Goal: Information Seeking & Learning: Learn about a topic

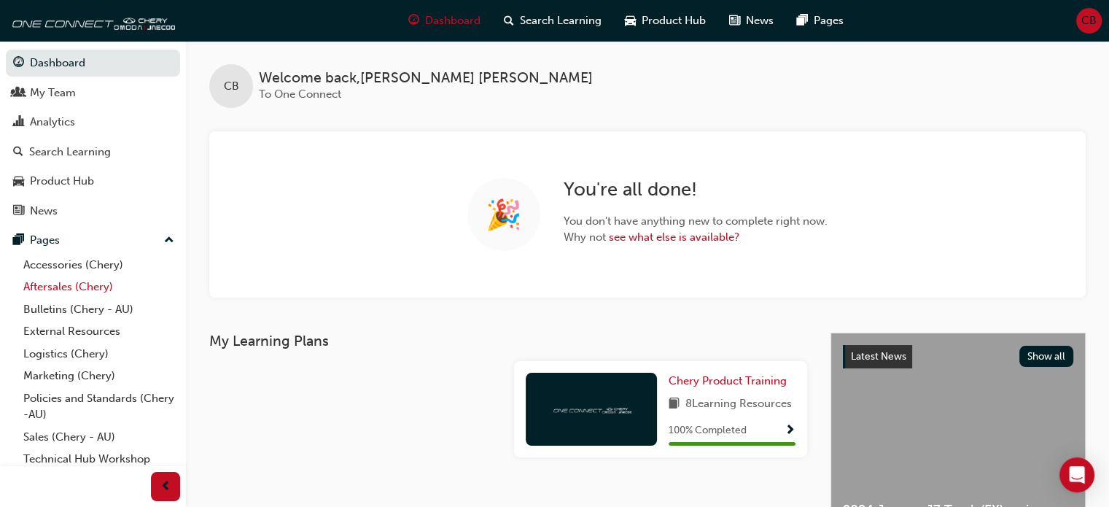
click at [72, 286] on link "Aftersales (Chery)" at bounding box center [99, 287] width 163 height 23
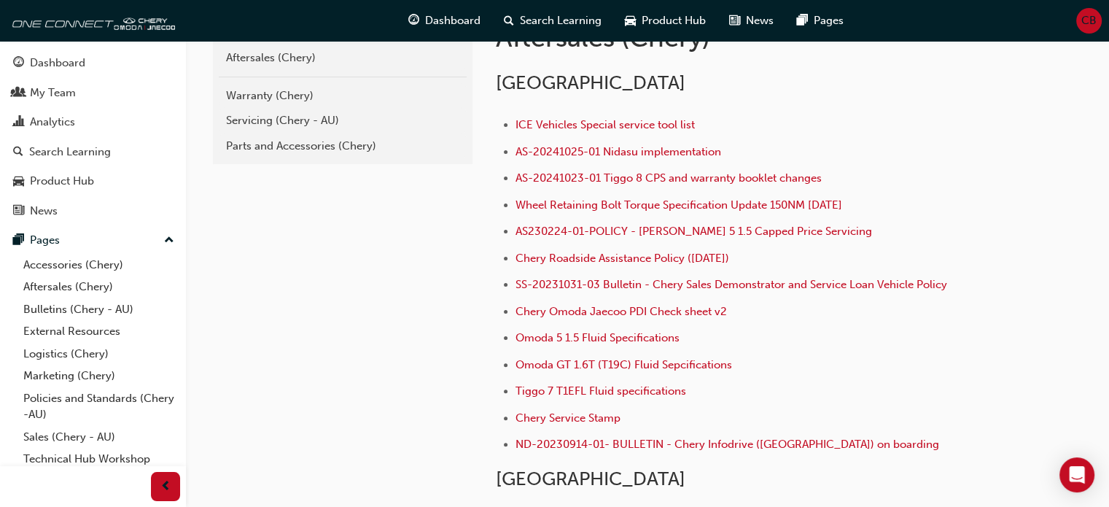
scroll to position [365, 0]
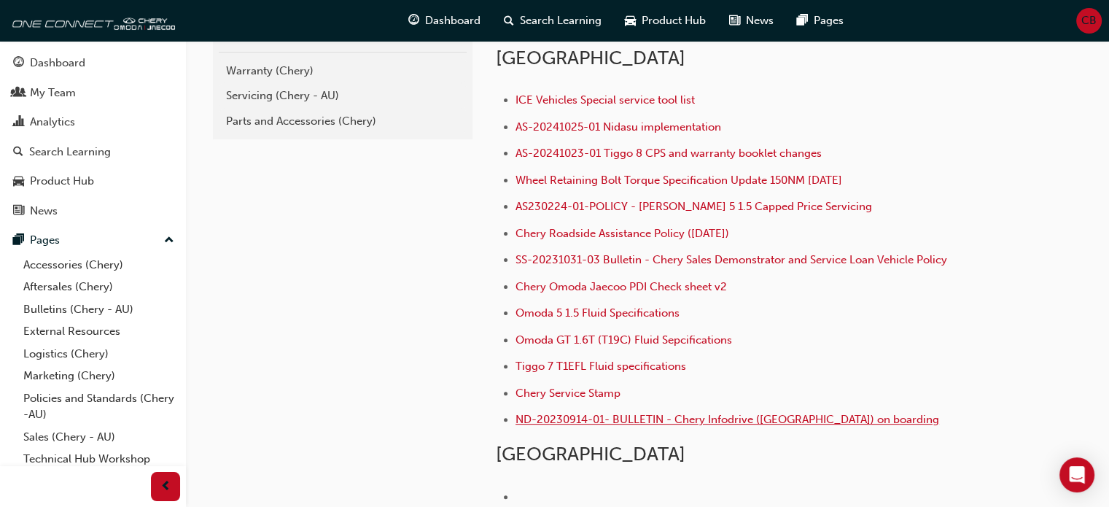
click at [727, 419] on span "ND-20230914-01- BULLETIN - Chery Infodrive (Nidasu) on boarding" at bounding box center [728, 419] width 424 height 13
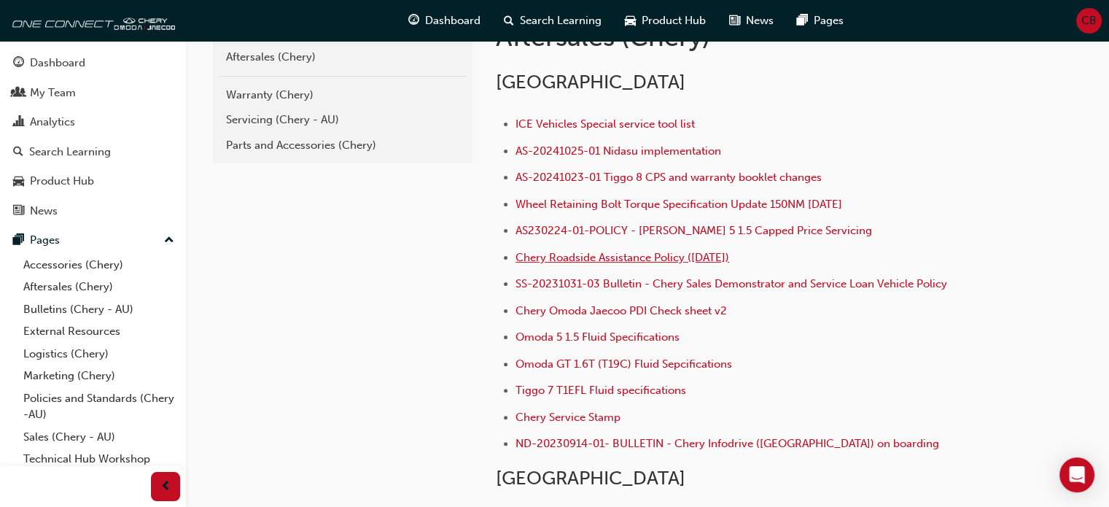
scroll to position [365, 0]
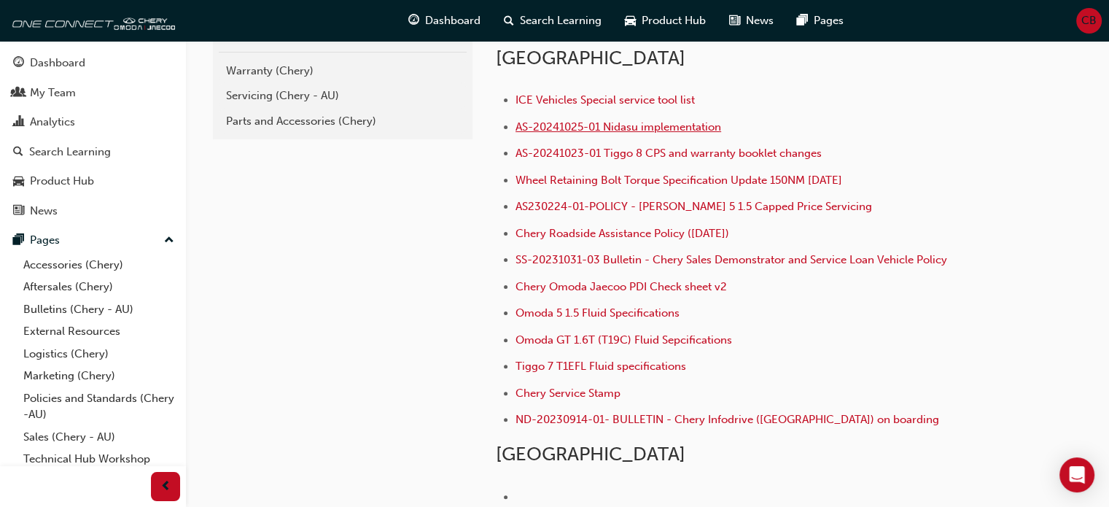
click at [622, 124] on span "AS-20241025-01 Nidasu implementation" at bounding box center [619, 126] width 206 height 13
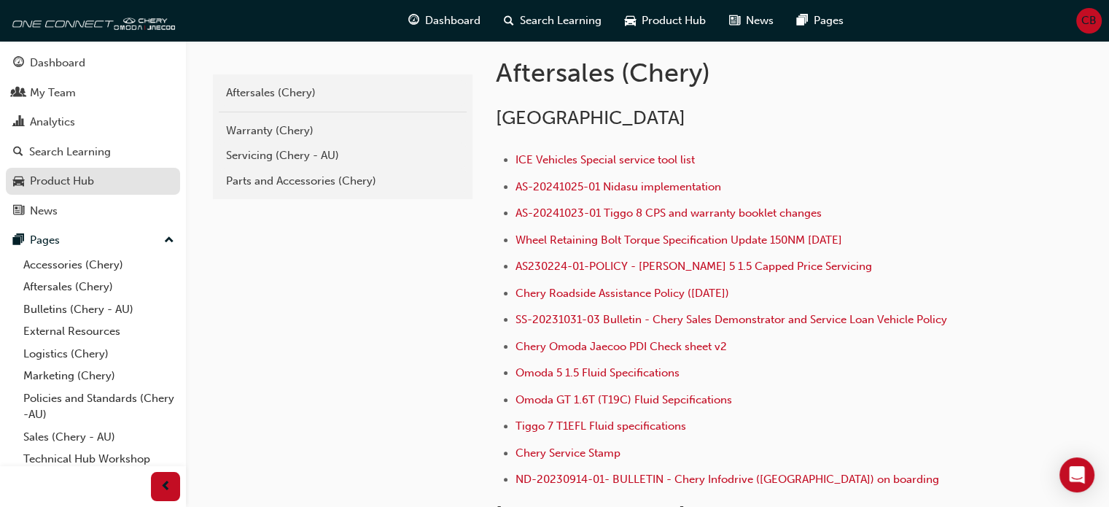
scroll to position [219, 0]
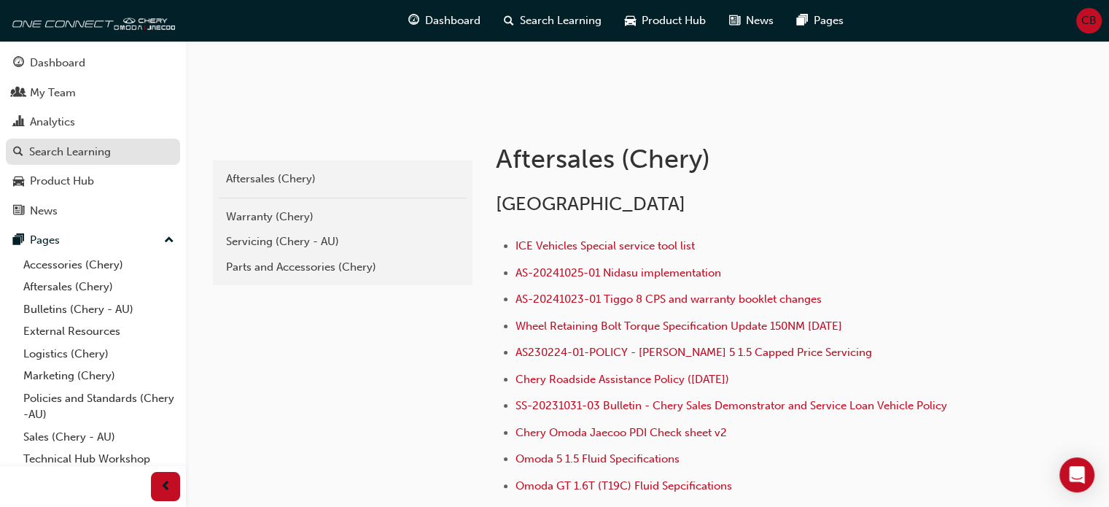
click at [66, 154] on div "Search Learning" at bounding box center [70, 152] width 82 height 17
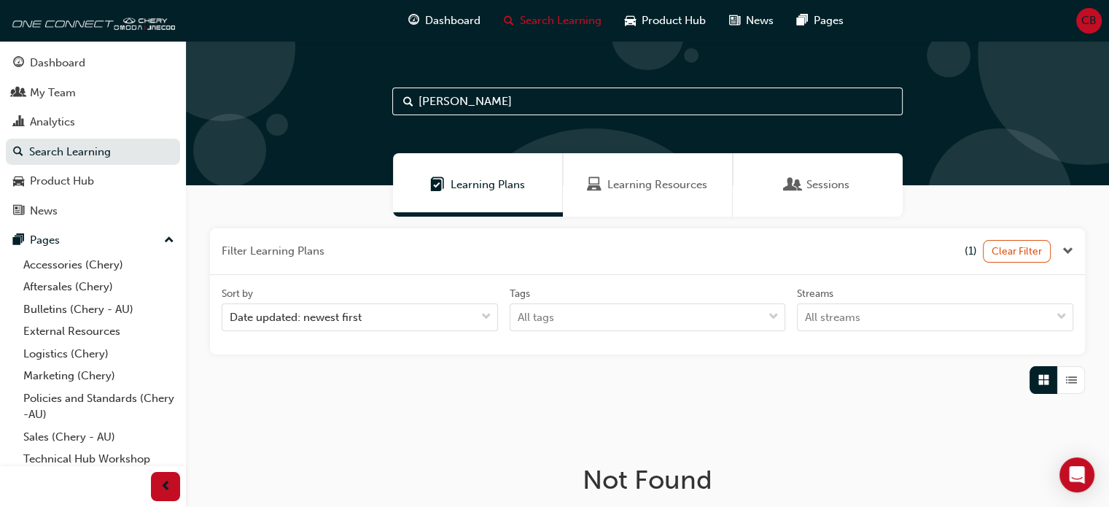
click at [499, 101] on input "foreman" at bounding box center [647, 102] width 511 height 28
drag, startPoint x: 499, startPoint y: 101, endPoint x: 382, endPoint y: 96, distance: 116.8
click at [382, 96] on div "foreman" at bounding box center [647, 113] width 923 height 144
click at [643, 186] on span "Learning Resources" at bounding box center [658, 185] width 100 height 17
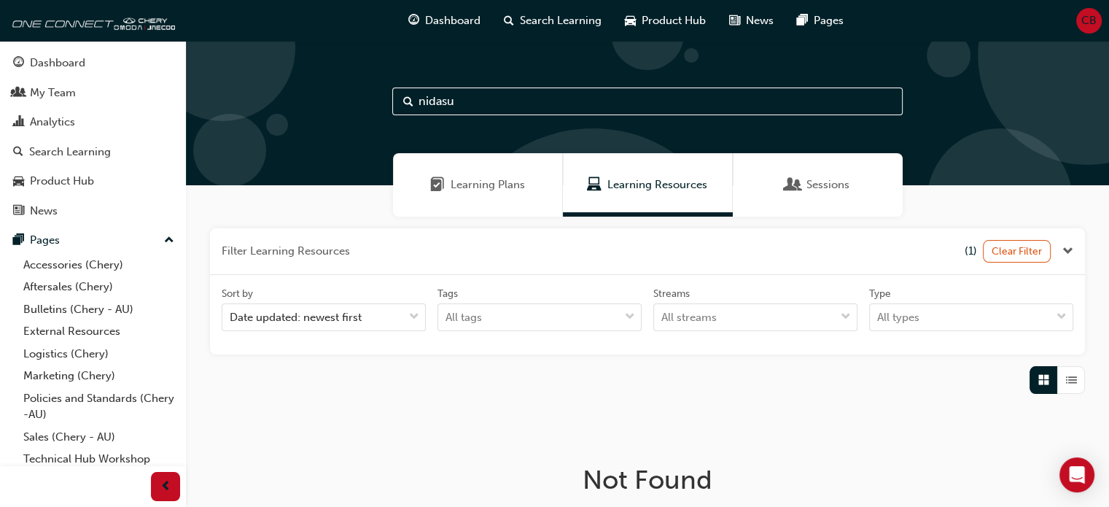
click at [514, 104] on input "nidasu" at bounding box center [647, 102] width 511 height 28
type input "n"
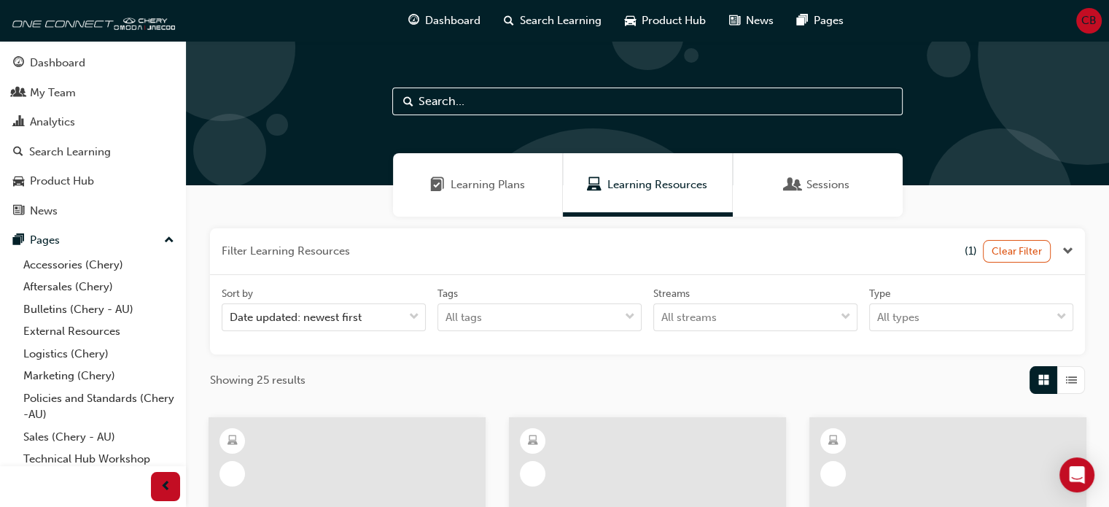
click at [514, 182] on span "Learning Plans" at bounding box center [488, 185] width 74 height 17
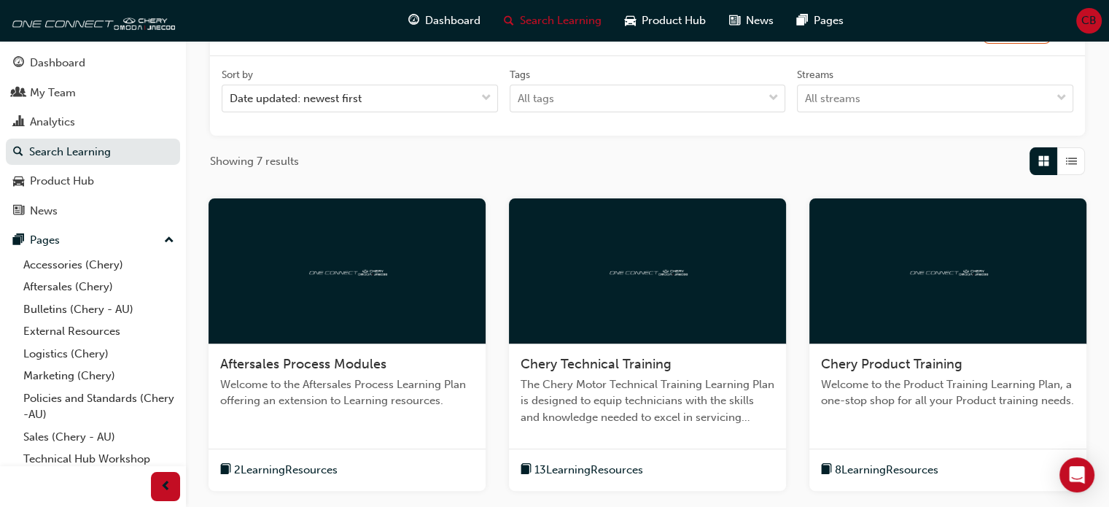
scroll to position [292, 0]
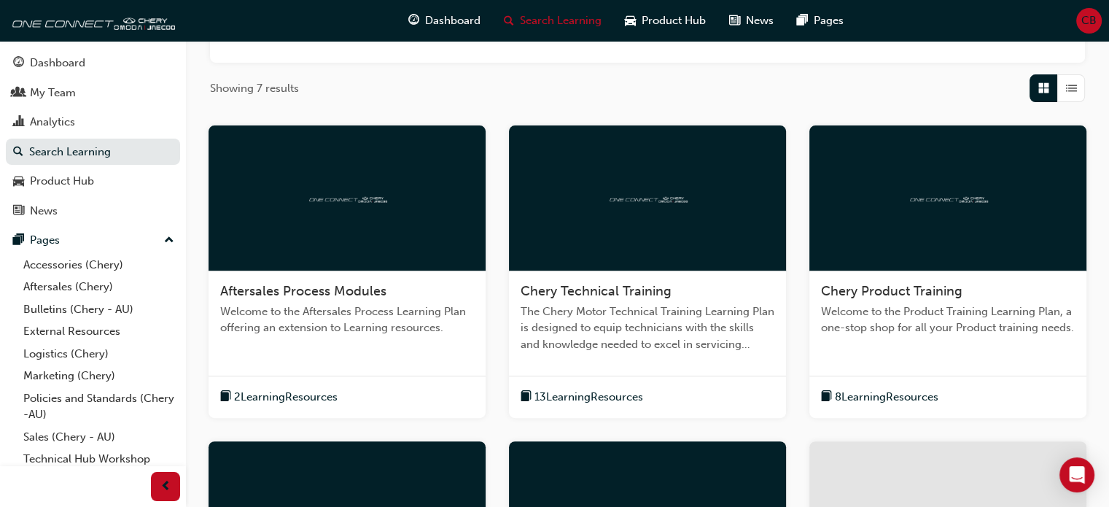
click at [355, 309] on span "Welcome to the Aftersales Process Learning Plan offering an extension to Learni…" at bounding box center [347, 319] width 254 height 33
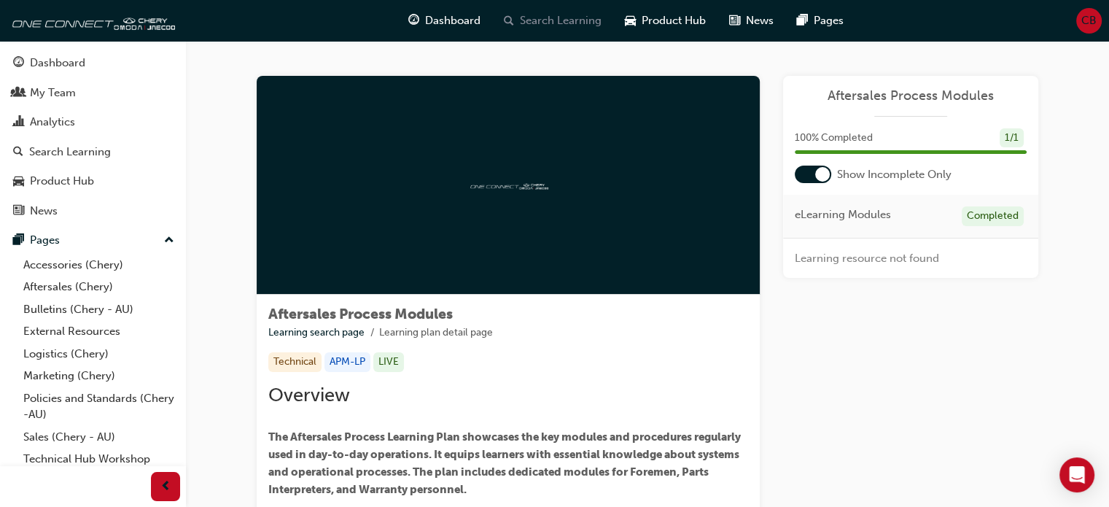
click at [547, 23] on span "Search Learning" at bounding box center [561, 20] width 82 height 17
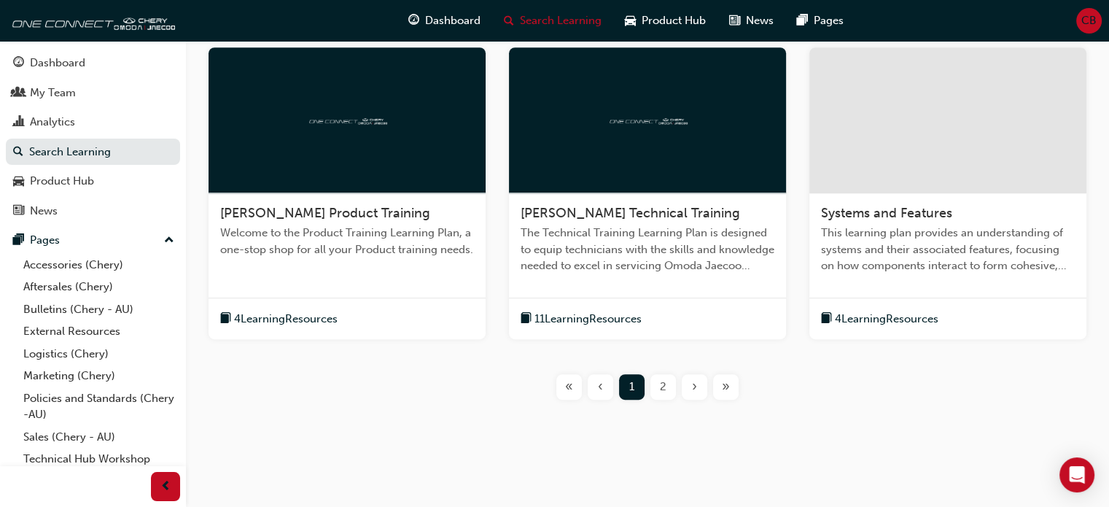
scroll to position [697, 0]
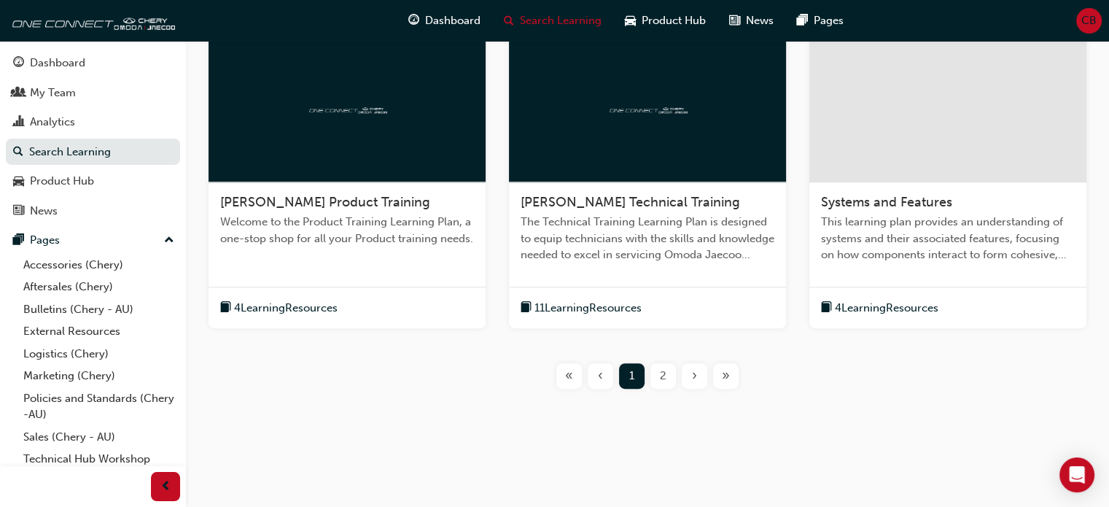
click at [665, 374] on span "2" at bounding box center [663, 376] width 7 height 17
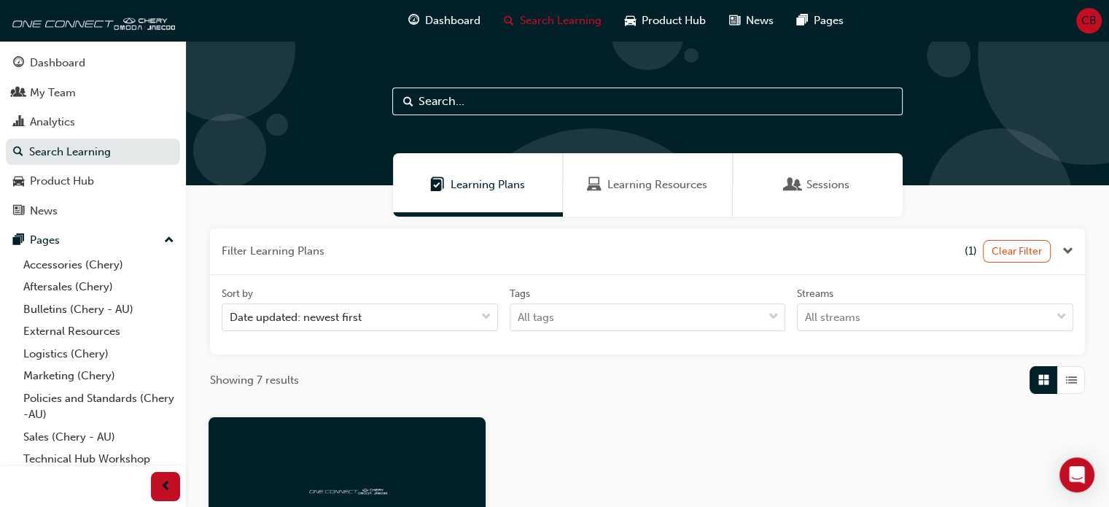
click at [644, 184] on span "Learning Resources" at bounding box center [658, 185] width 100 height 17
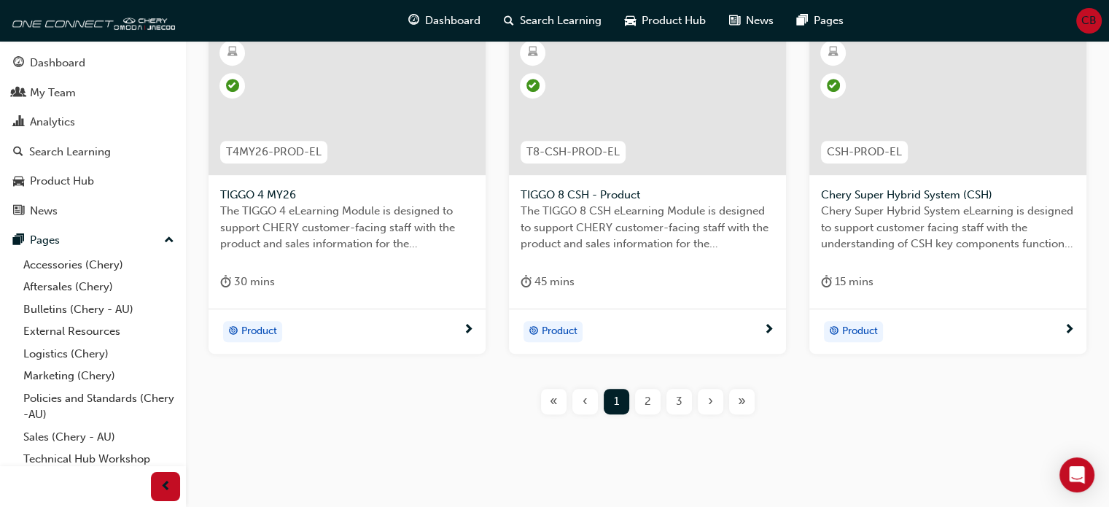
scroll to position [762, 0]
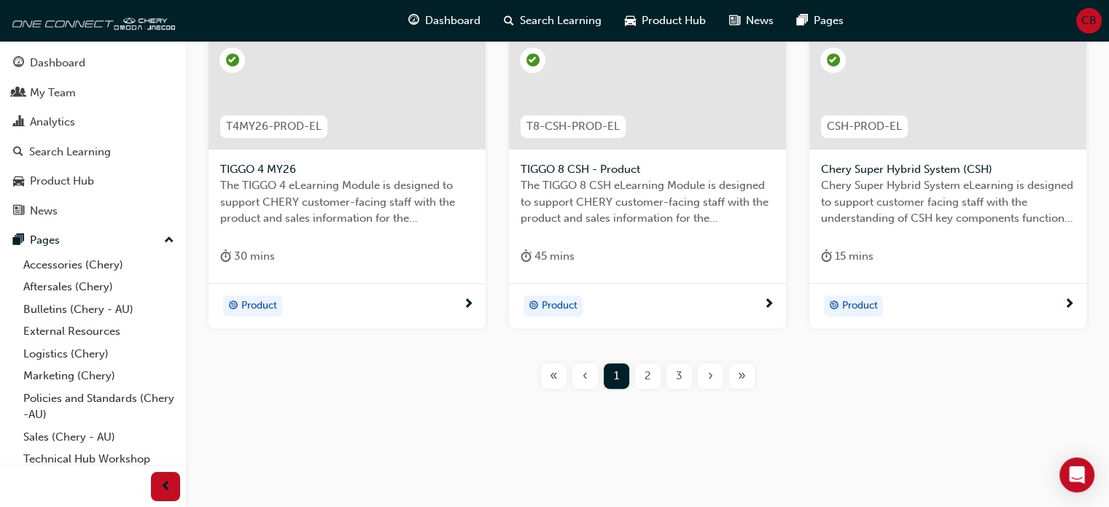
click at [648, 374] on span "2" at bounding box center [648, 376] width 7 height 17
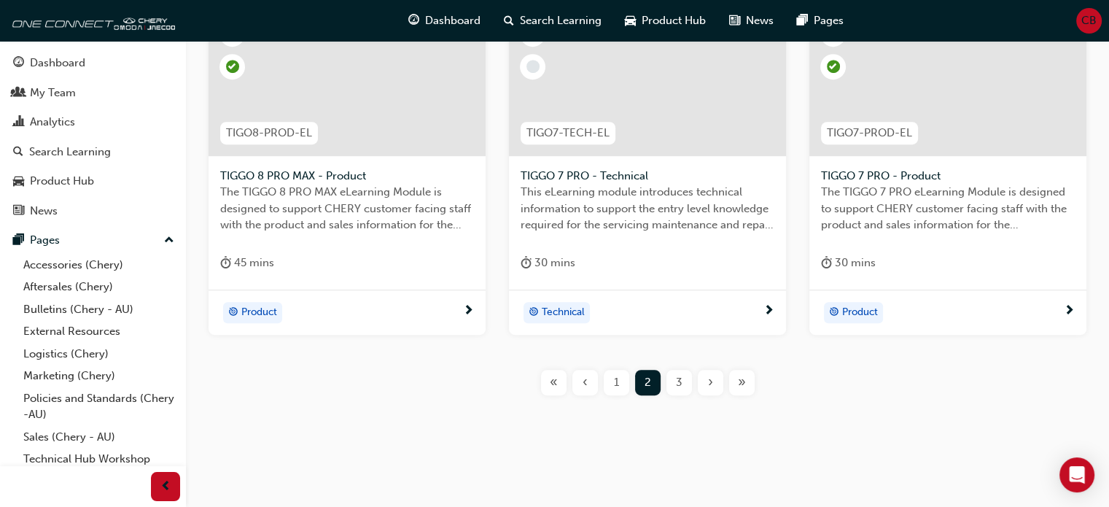
scroll to position [762, 0]
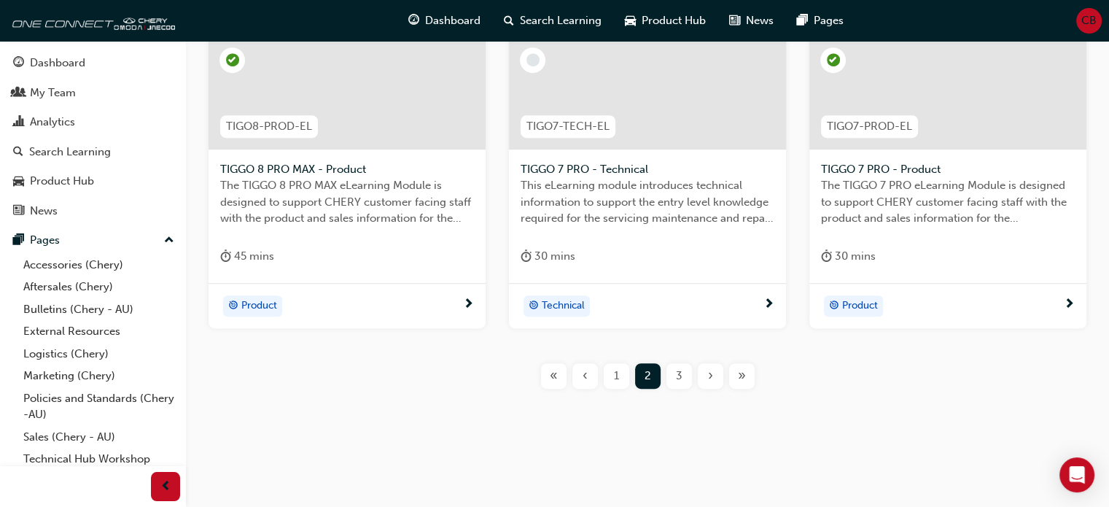
click at [680, 378] on span "3" at bounding box center [679, 376] width 7 height 17
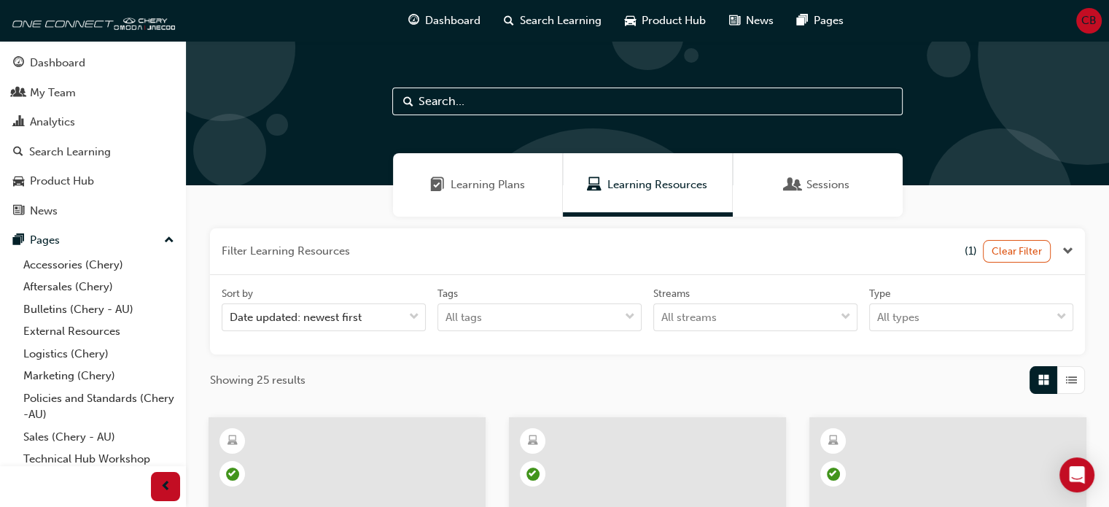
click at [816, 186] on span "Sessions" at bounding box center [828, 185] width 43 height 17
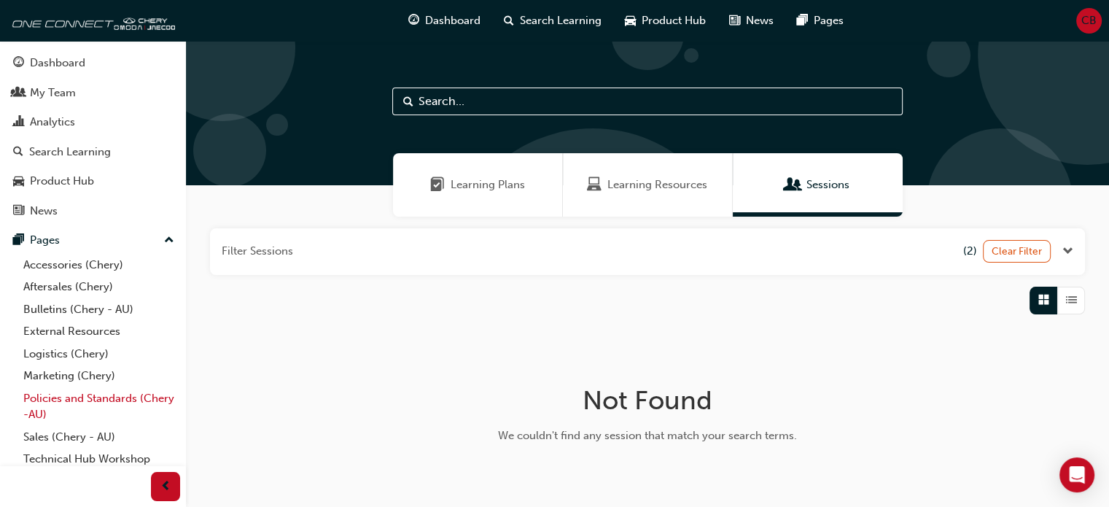
click at [89, 398] on link "Policies and Standards (Chery -AU)" at bounding box center [99, 406] width 163 height 39
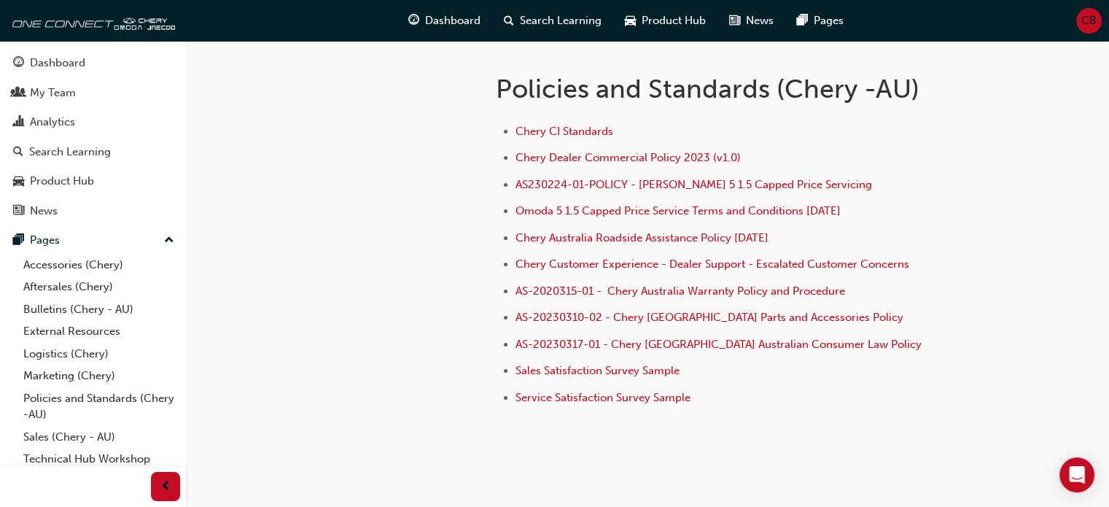
scroll to position [292, 0]
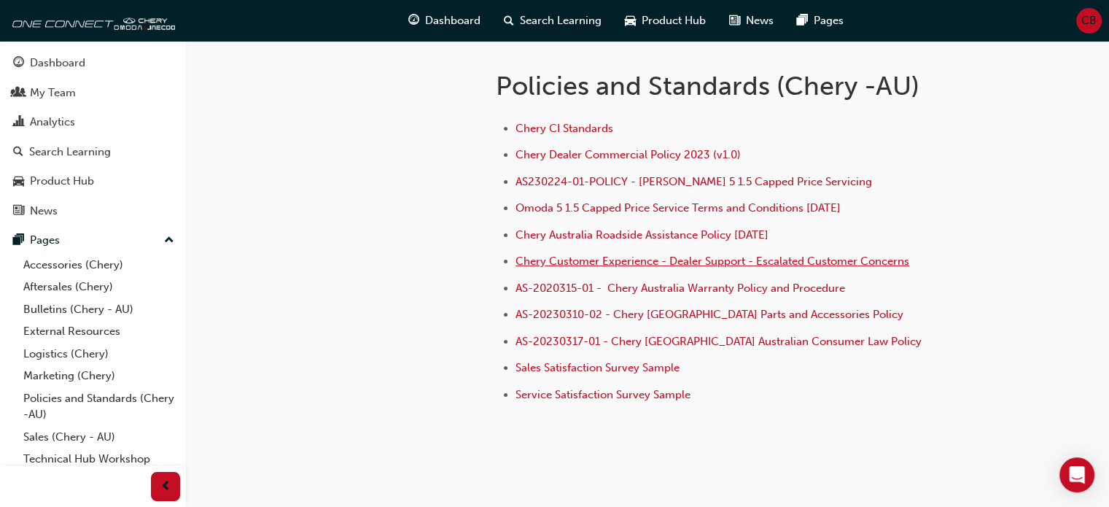
click at [778, 260] on span "Chery Customer Experience - Dealer Support - Escalated Customer Concerns" at bounding box center [713, 261] width 394 height 13
click at [70, 338] on link "External Resources" at bounding box center [99, 331] width 163 height 23
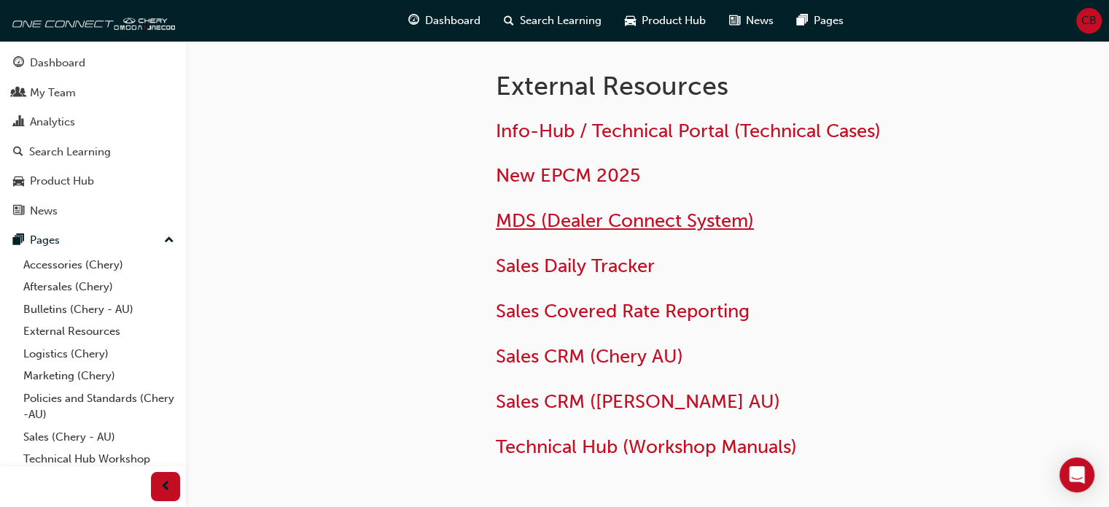
click at [516, 221] on span "MDS (Dealer Connect System)" at bounding box center [625, 220] width 258 height 23
